Goal: Information Seeking & Learning: Find specific page/section

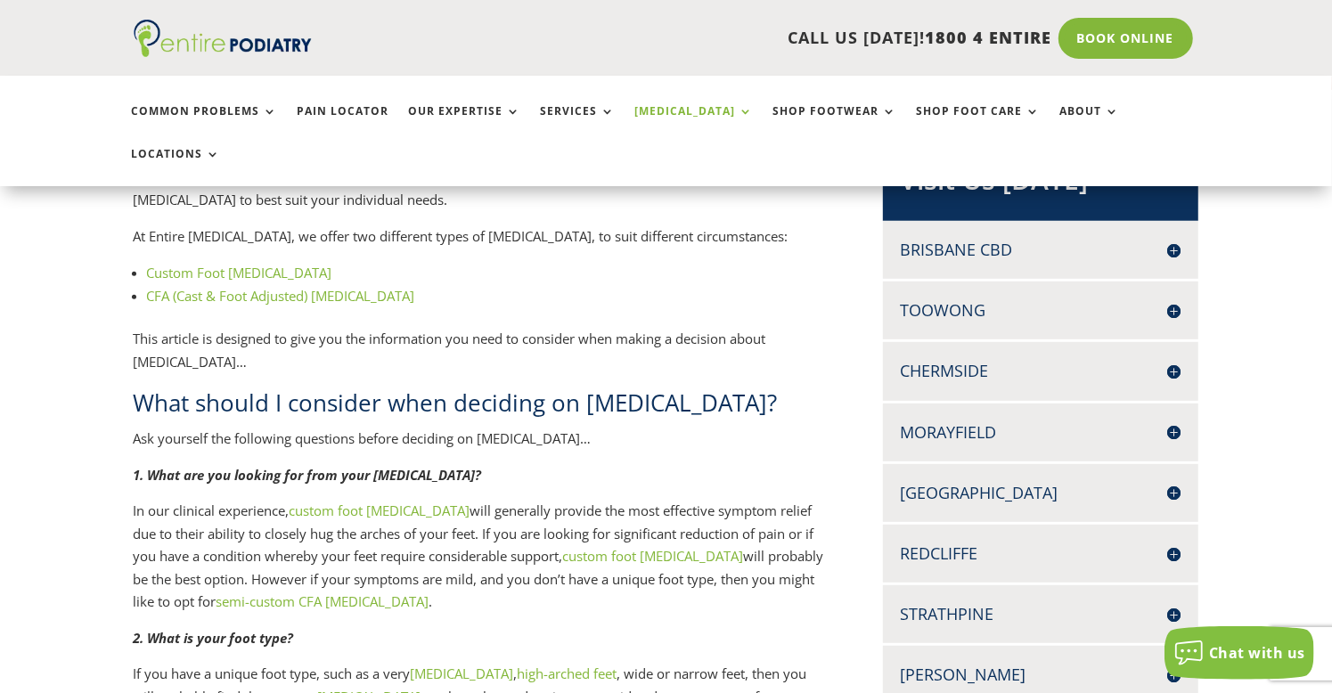
click at [1173, 543] on h4 "Redcliffe" at bounding box center [1041, 554] width 281 height 22
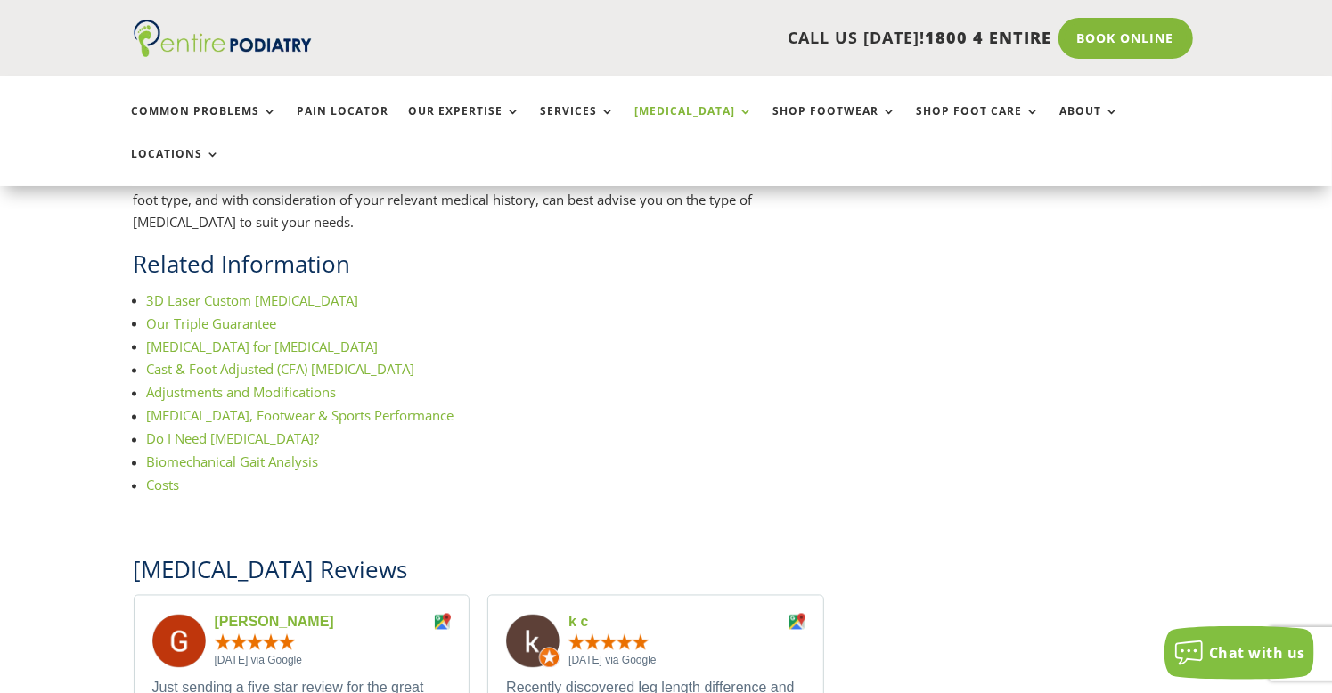
scroll to position [1851, 0]
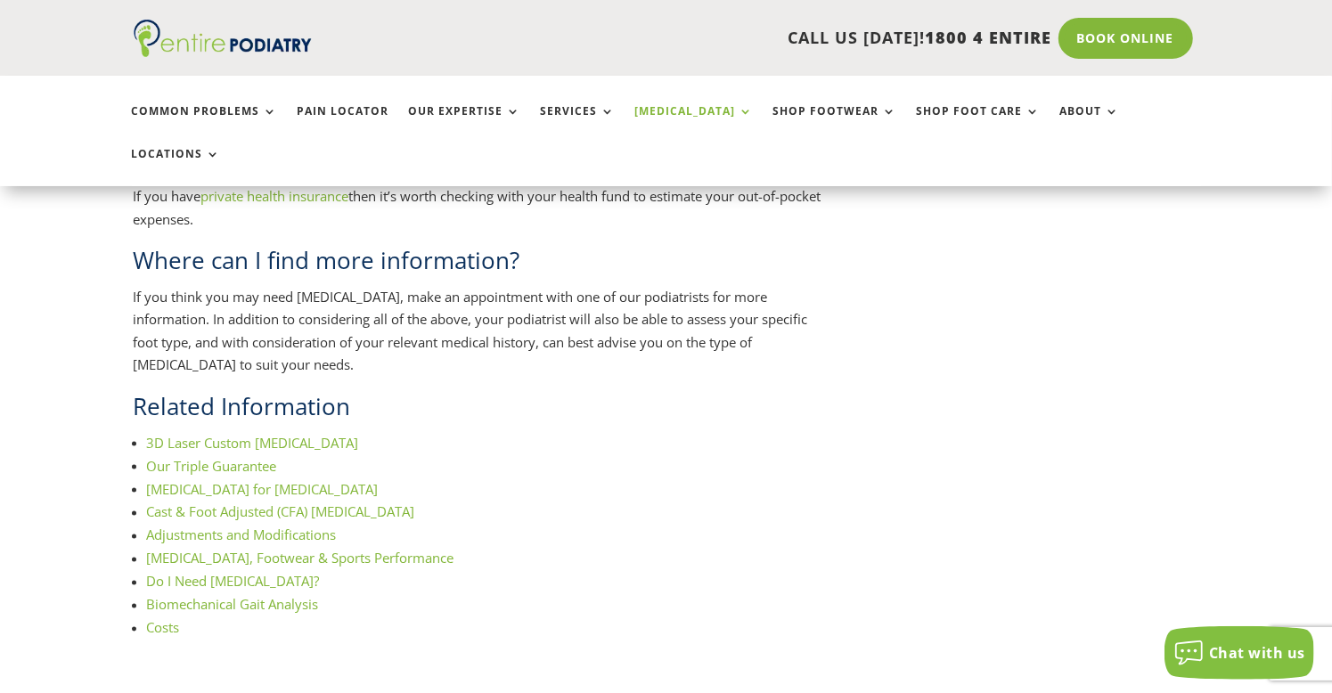
click at [154, 619] on link "Costs" at bounding box center [163, 628] width 33 height 18
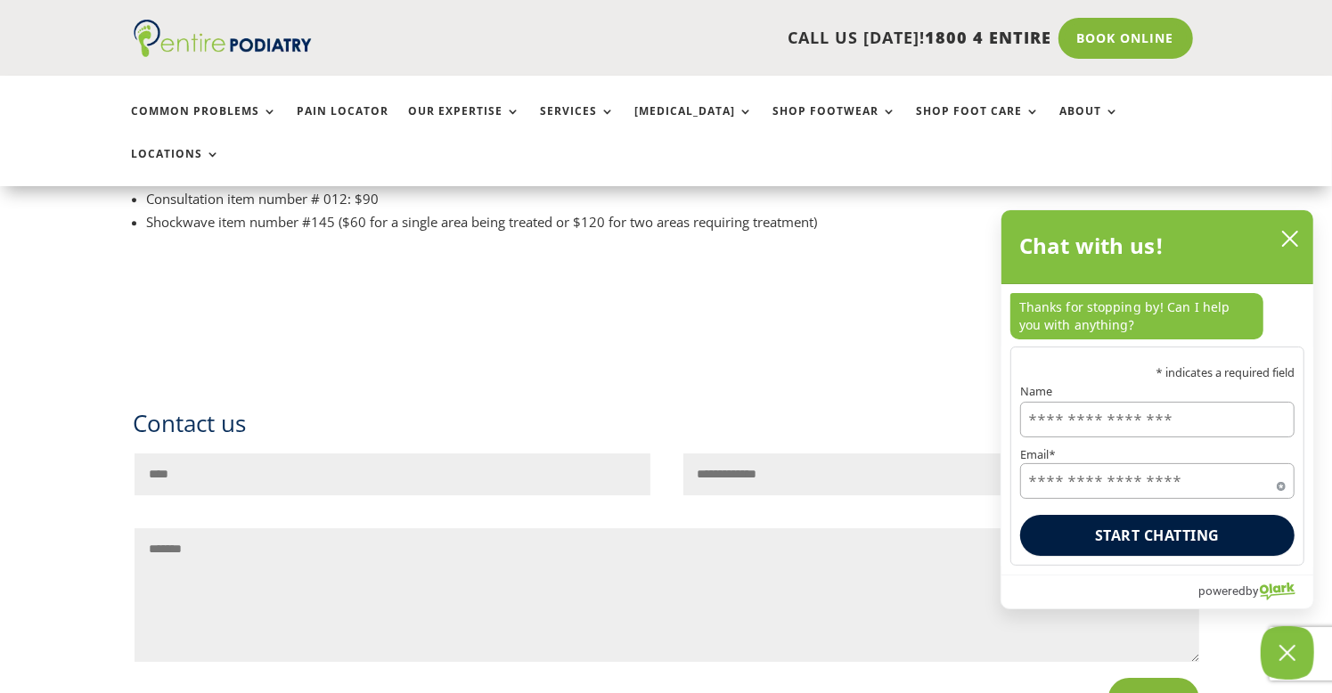
scroll to position [8537, 0]
click at [1291, 237] on icon "close chatbox" at bounding box center [1290, 239] width 18 height 18
